Goal: Find specific page/section

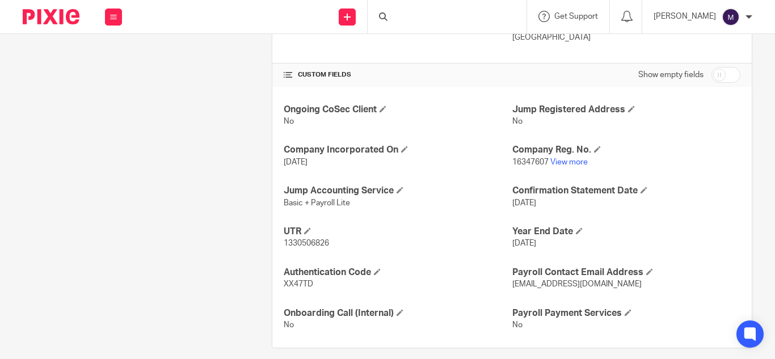
scroll to position [374, 0]
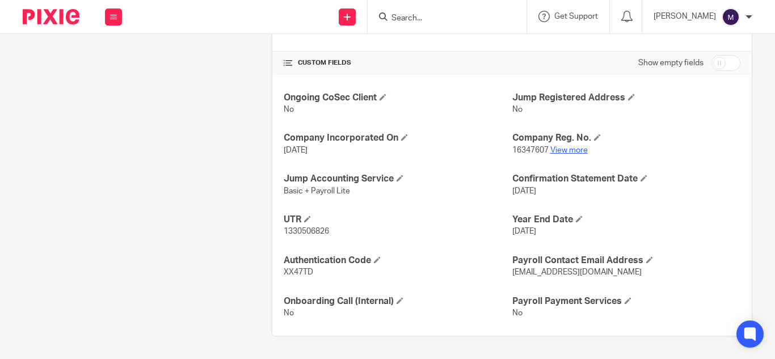
click at [558, 150] on link "View more" at bounding box center [568, 150] width 37 height 8
